Goal: Information Seeking & Learning: Learn about a topic

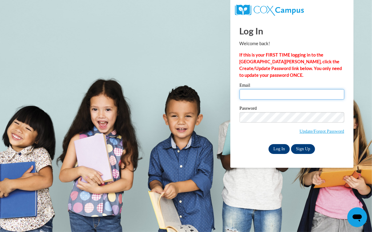
type input "headstart1961@yahoo.com"
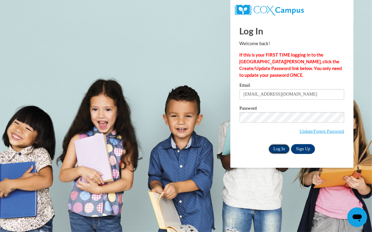
click at [279, 148] on input "Log In" at bounding box center [279, 149] width 22 height 10
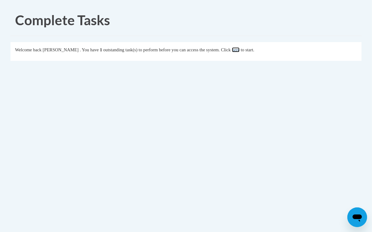
click at [239, 49] on link "here" at bounding box center [236, 49] width 8 height 5
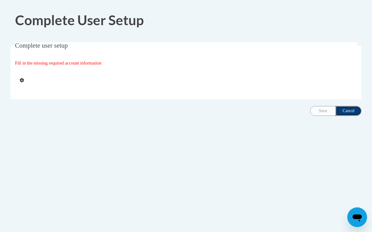
click at [354, 108] on input "Cancel" at bounding box center [348, 111] width 26 height 10
click at [352, 110] on input "Cancel" at bounding box center [348, 111] width 26 height 10
click at [326, 109] on div "Save Cancel" at bounding box center [335, 111] width 51 height 10
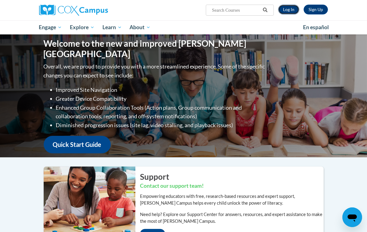
click at [299, 6] on link "Log In" at bounding box center [288, 10] width 21 height 10
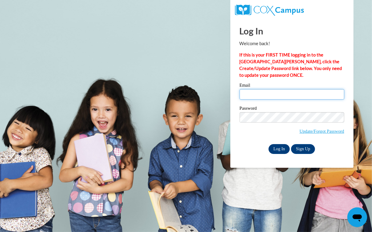
type input "headstart1961@yahoo.com"
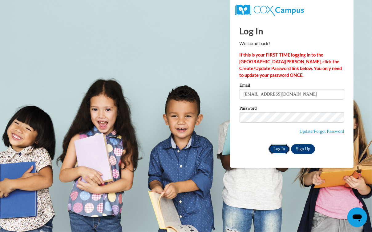
click at [280, 148] on input "Log In" at bounding box center [279, 149] width 22 height 10
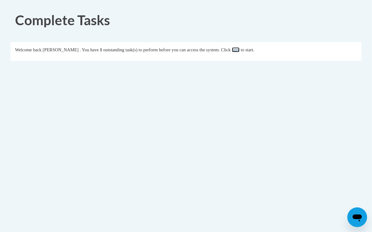
click at [239, 49] on link "here" at bounding box center [236, 49] width 8 height 5
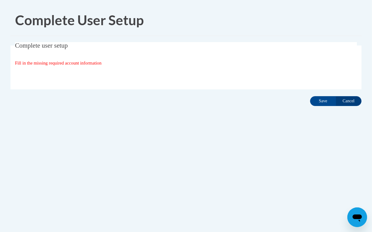
click at [127, 56] on fieldset "Complete user setup Fill in the missing required account information User Profi…" at bounding box center [185, 65] width 351 height 47
click at [321, 100] on input "Save" at bounding box center [323, 101] width 26 height 10
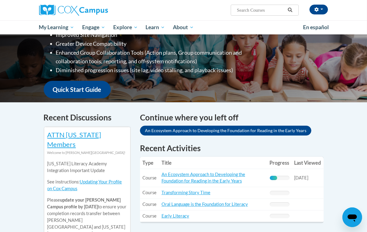
scroll to position [138, 0]
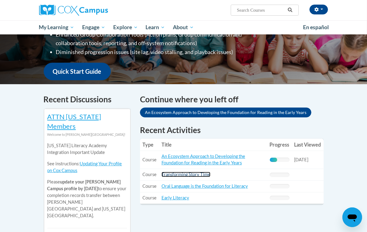
click at [177, 172] on link "Transforming Story Time" at bounding box center [186, 174] width 49 height 5
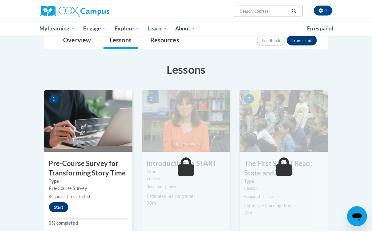
scroll to position [75, 0]
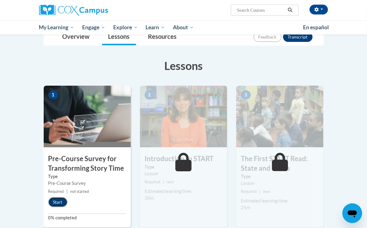
click at [48, 201] on button "Start" at bounding box center [57, 202] width 19 height 10
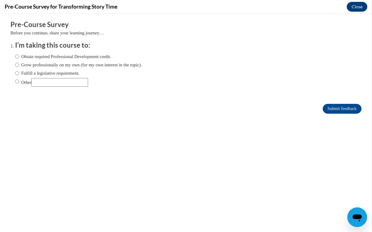
scroll to position [0, 0]
click at [15, 56] on input "Obtain required Professional Development credit." at bounding box center [17, 56] width 4 height 7
radio input "true"
click at [330, 107] on input "Submit feedback" at bounding box center [342, 109] width 39 height 10
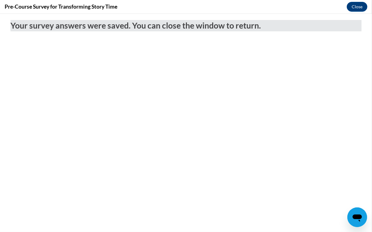
click at [319, 108] on body "Your survey answers were saved. You can close the window to return." at bounding box center [186, 123] width 372 height 219
click at [360, 5] on button "Close" at bounding box center [357, 7] width 21 height 10
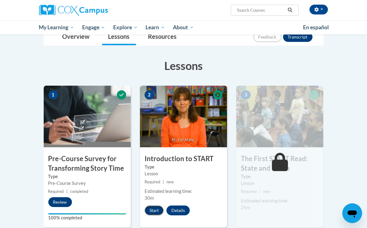
click at [147, 208] on button "Start" at bounding box center [154, 210] width 19 height 10
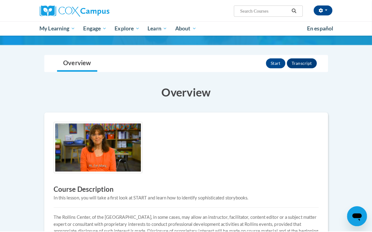
scroll to position [36, 0]
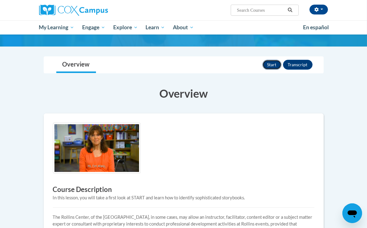
click at [282, 62] on button "Start" at bounding box center [272, 65] width 19 height 10
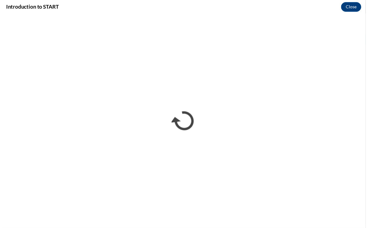
scroll to position [0, 0]
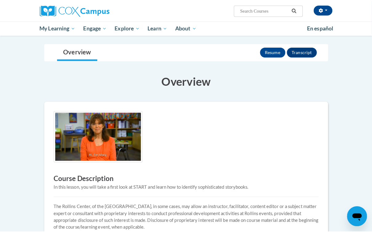
scroll to position [36, 0]
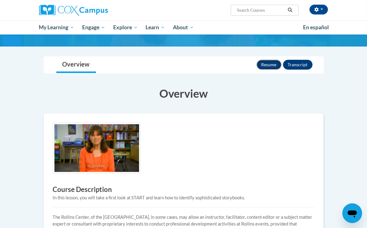
click at [282, 64] on button "Resume" at bounding box center [269, 65] width 25 height 10
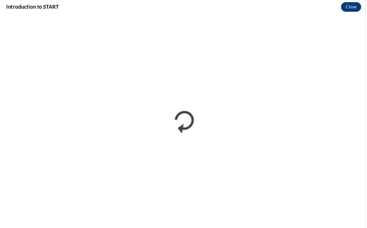
scroll to position [0, 0]
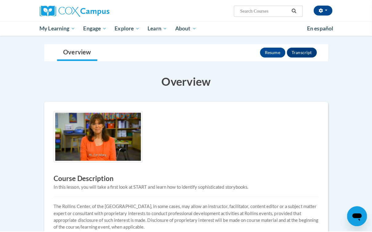
scroll to position [36, 0]
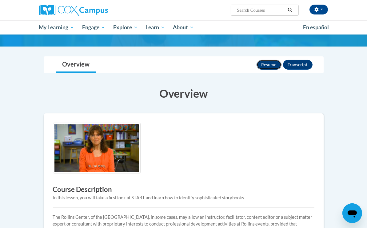
click at [282, 62] on button "Resume" at bounding box center [269, 65] width 25 height 10
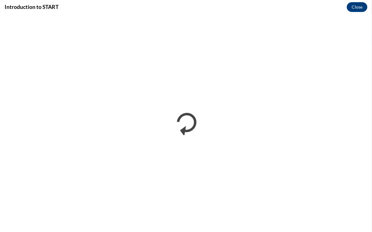
scroll to position [0, 0]
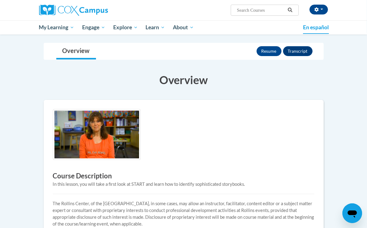
scroll to position [36, 0]
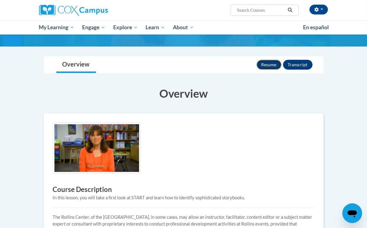
click at [282, 66] on button "Resume" at bounding box center [269, 65] width 25 height 10
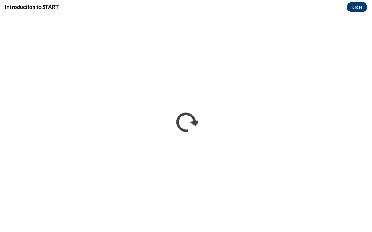
scroll to position [0, 0]
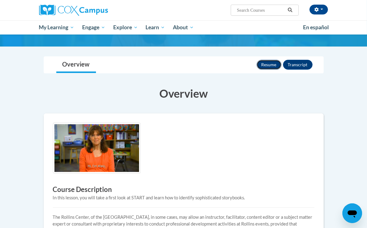
click at [282, 62] on button "Resume" at bounding box center [269, 65] width 25 height 10
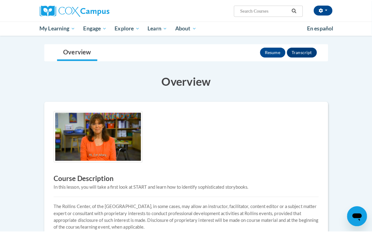
scroll to position [36, 0]
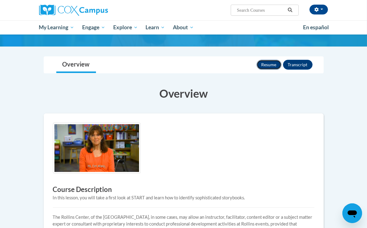
click at [282, 61] on button "Resume" at bounding box center [269, 65] width 25 height 10
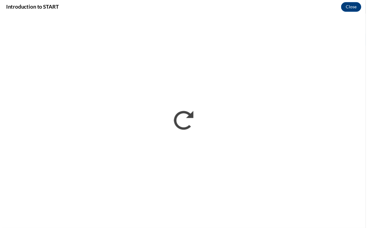
scroll to position [0, 0]
click at [359, 8] on button "Close" at bounding box center [357, 7] width 21 height 10
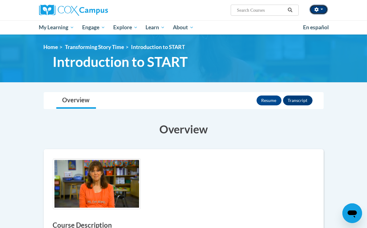
click at [319, 8] on icon "button" at bounding box center [317, 9] width 4 height 4
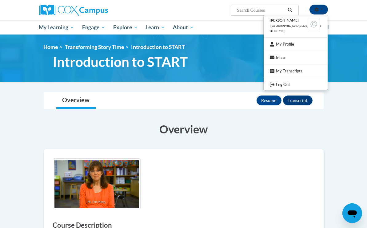
click at [228, 17] on div "[PERSON_NAME] ([GEOGRAPHIC_DATA]/Los_Angeles UTC-07:00) My Profile Inbox My Tra…" at bounding box center [183, 10] width 299 height 20
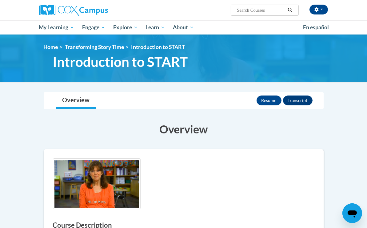
click at [328, 136] on div "Overview Course Description In this lesson, you will take a first look at START…" at bounding box center [183, 223] width 289 height 217
click at [299, 26] on ul "My Learning My Learning My Course Progress Certificates My Action Plans Group D…" at bounding box center [167, 27] width 264 height 14
click at [299, 28] on ul "My Learning My Learning My Course Progress Certificates My Action Plans Group D…" at bounding box center [167, 27] width 264 height 14
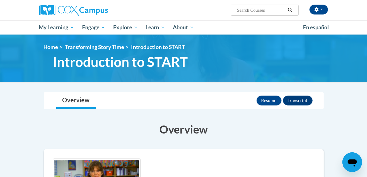
click at [263, 4] on div "[PERSON_NAME] ([GEOGRAPHIC_DATA]/Los_Angeles UTC-07:00) My Profile Inbox My Tra…" at bounding box center [233, 8] width 199 height 16
click at [324, 49] on ol "Home Transforming Story Time Introduction to START" at bounding box center [184, 47] width 280 height 7
